Goal: Transaction & Acquisition: Download file/media

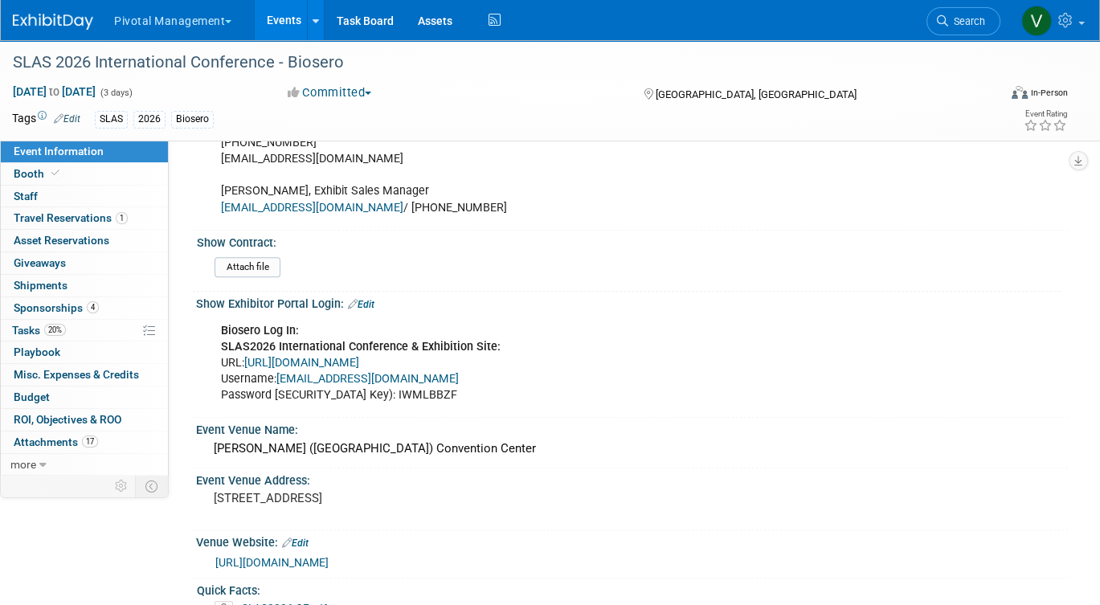
click at [271, 29] on link "Events" at bounding box center [284, 20] width 59 height 40
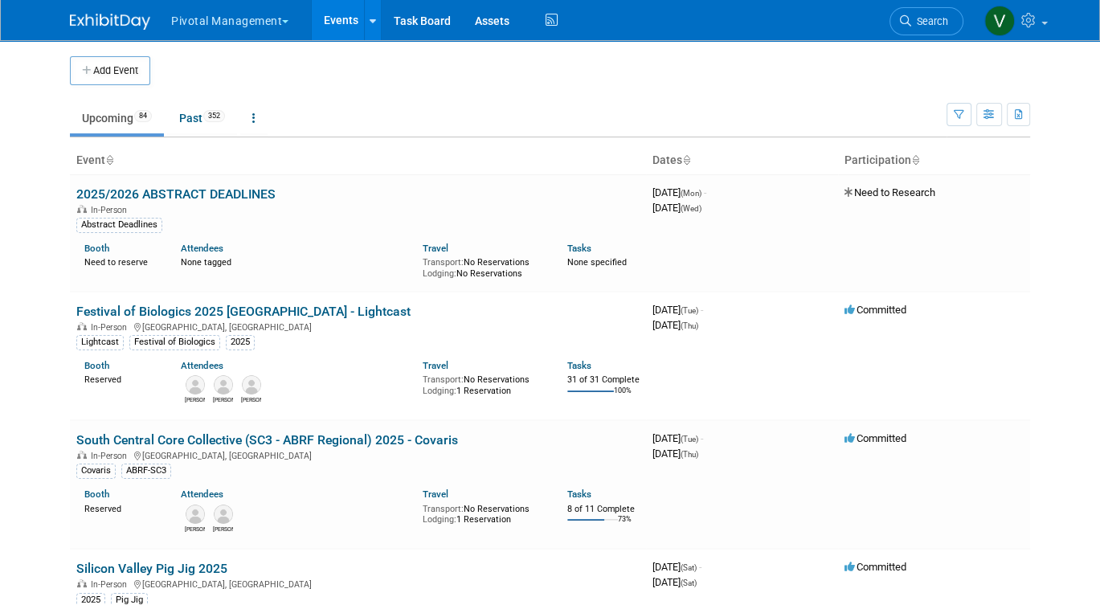
scroll to position [1794, 0]
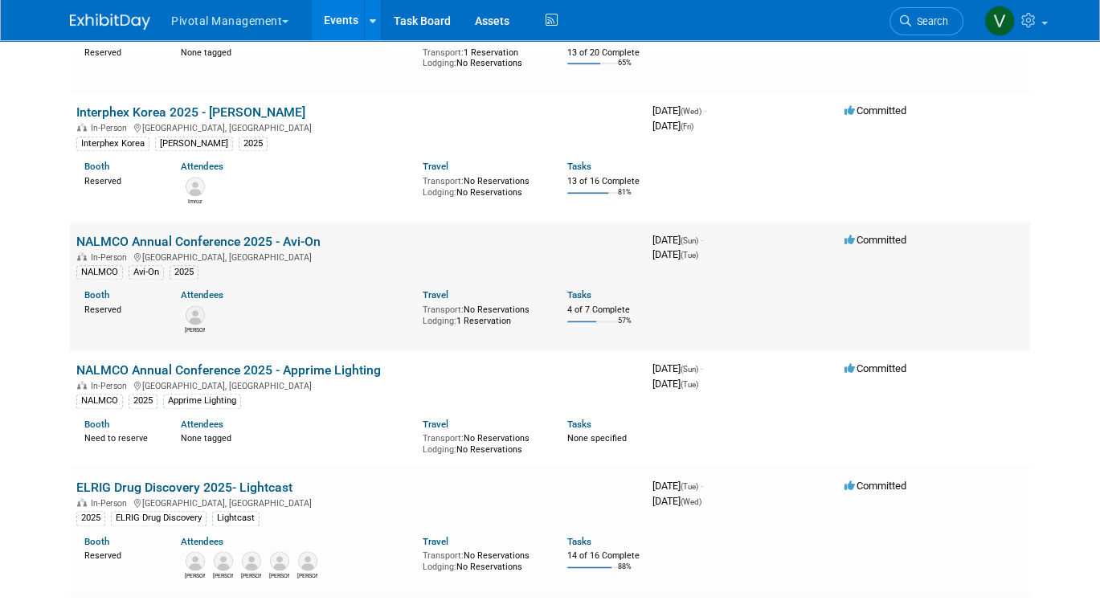
click at [193, 249] on link "NALMCO Annual Conference 2025 - Avi-On" at bounding box center [198, 241] width 244 height 15
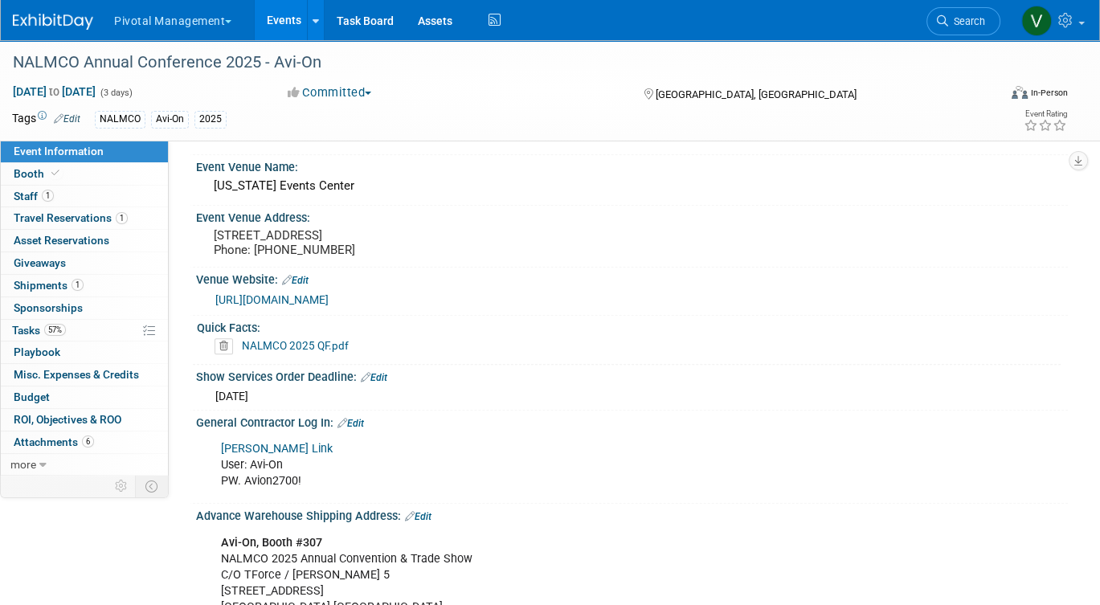
scroll to position [1365, 0]
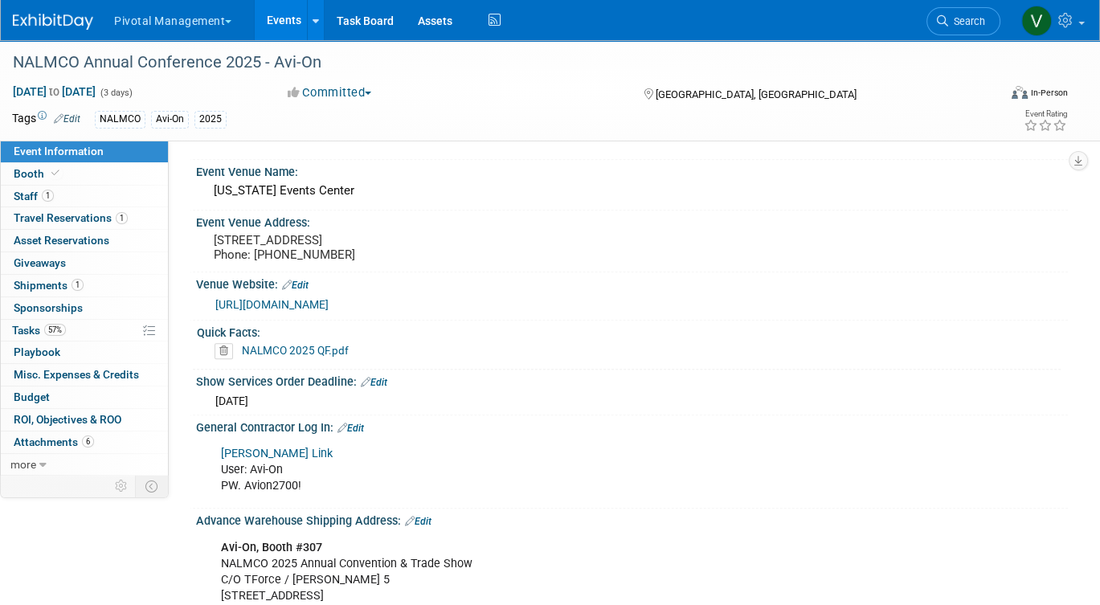
click at [327, 344] on link "NALMCO 2025 QF.pdf" at bounding box center [295, 350] width 107 height 13
